Goal: Transaction & Acquisition: Subscribe to service/newsletter

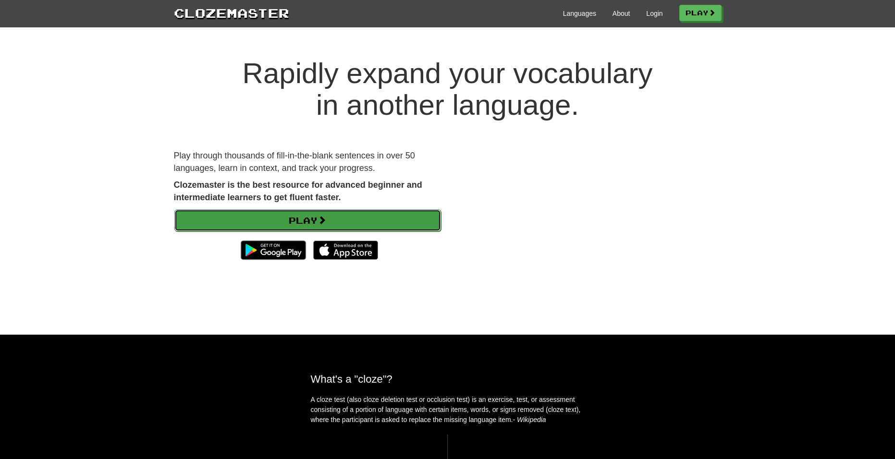
click at [315, 219] on link "Play" at bounding box center [307, 220] width 267 height 22
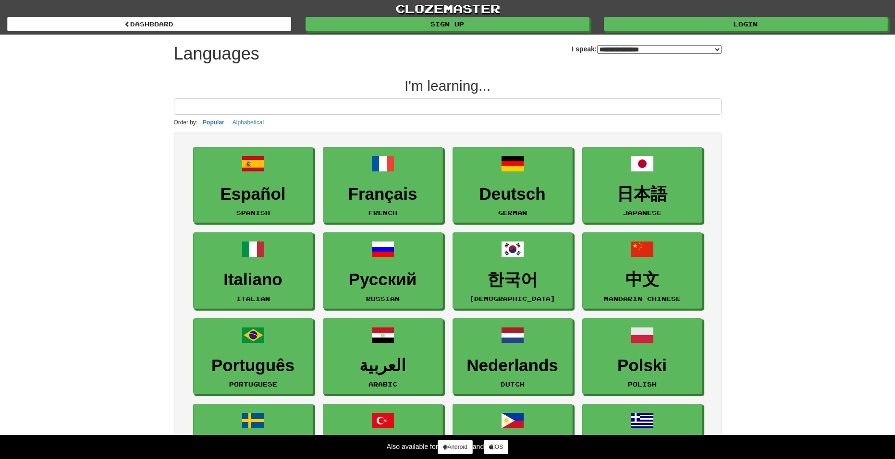
select select "*******"
drag, startPoint x: 757, startPoint y: 254, endPoint x: 483, endPoint y: 74, distance: 328.1
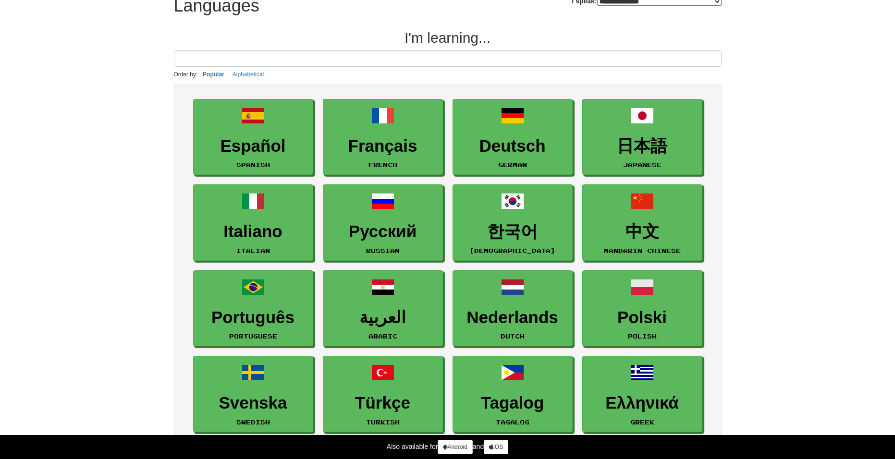
scroll to position [96, 0]
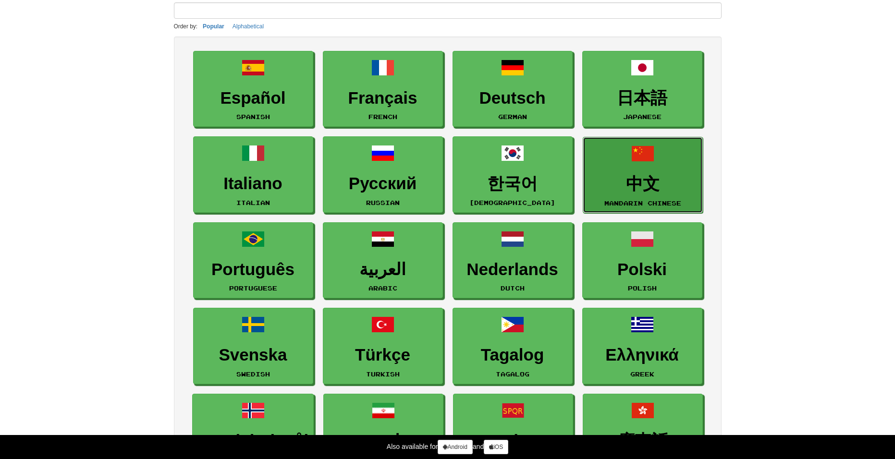
click at [697, 172] on link "中文 Mandarin Chinese" at bounding box center [643, 175] width 120 height 76
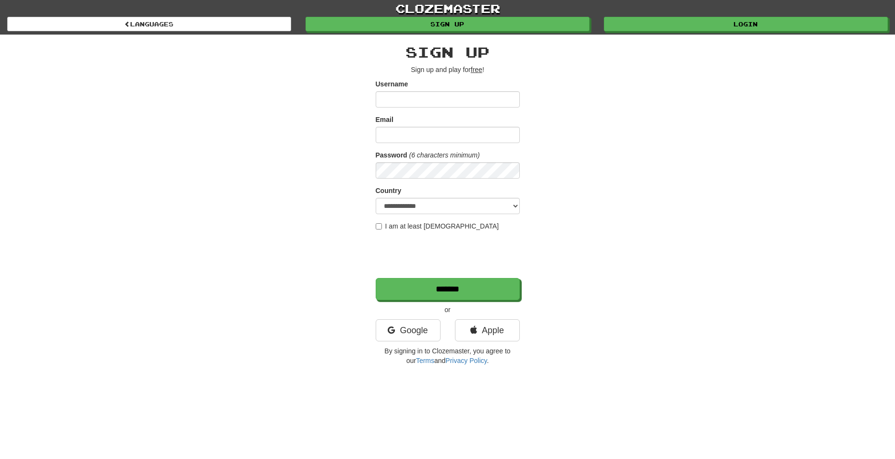
click at [435, 102] on input "Username" at bounding box center [448, 99] width 144 height 16
click at [423, 327] on link "Google" at bounding box center [408, 330] width 65 height 22
